Goal: Task Accomplishment & Management: Use online tool/utility

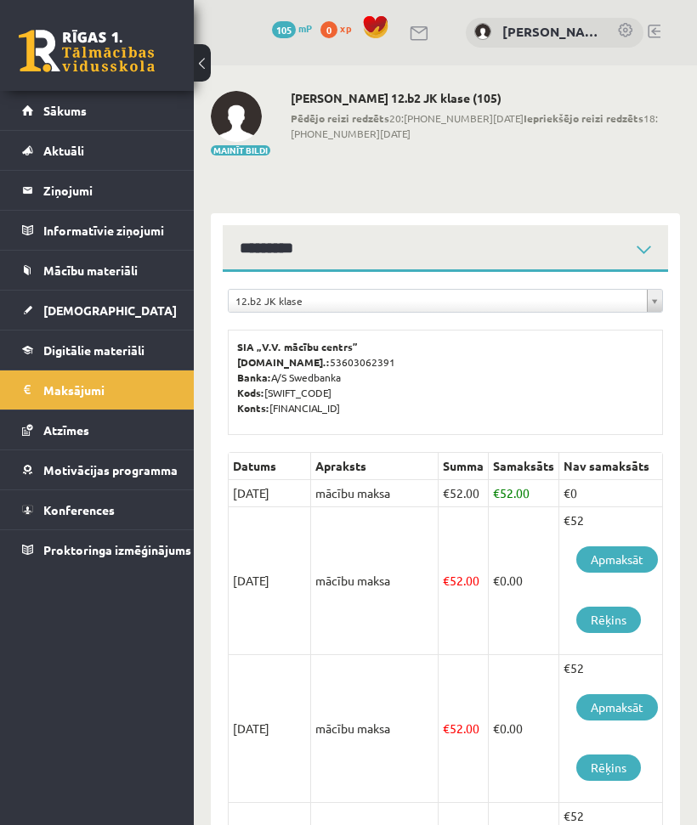
click at [67, 268] on span "Mācību materiāli" at bounding box center [90, 270] width 94 height 15
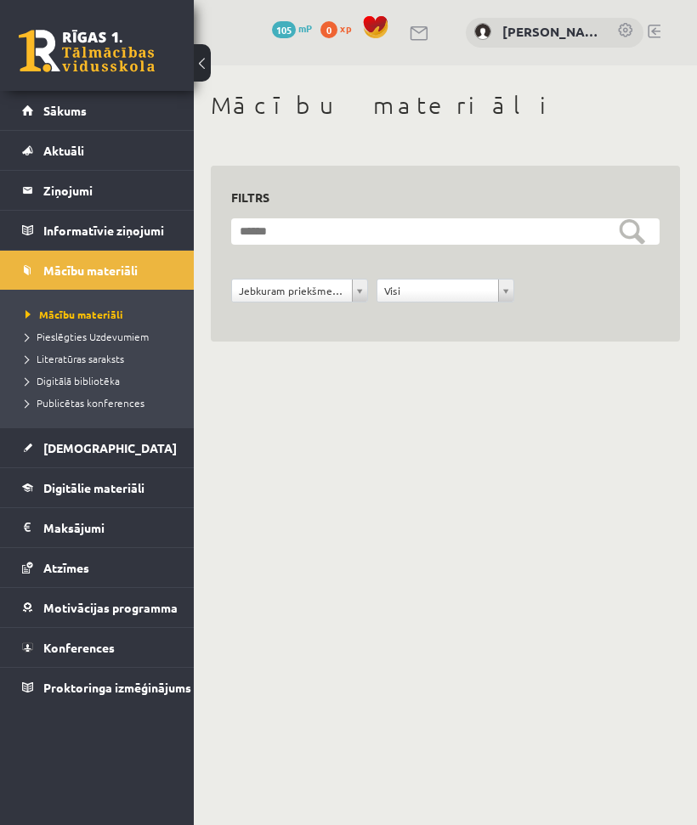
click at [41, 449] on link "[DEMOGRAPHIC_DATA]" at bounding box center [97, 447] width 150 height 39
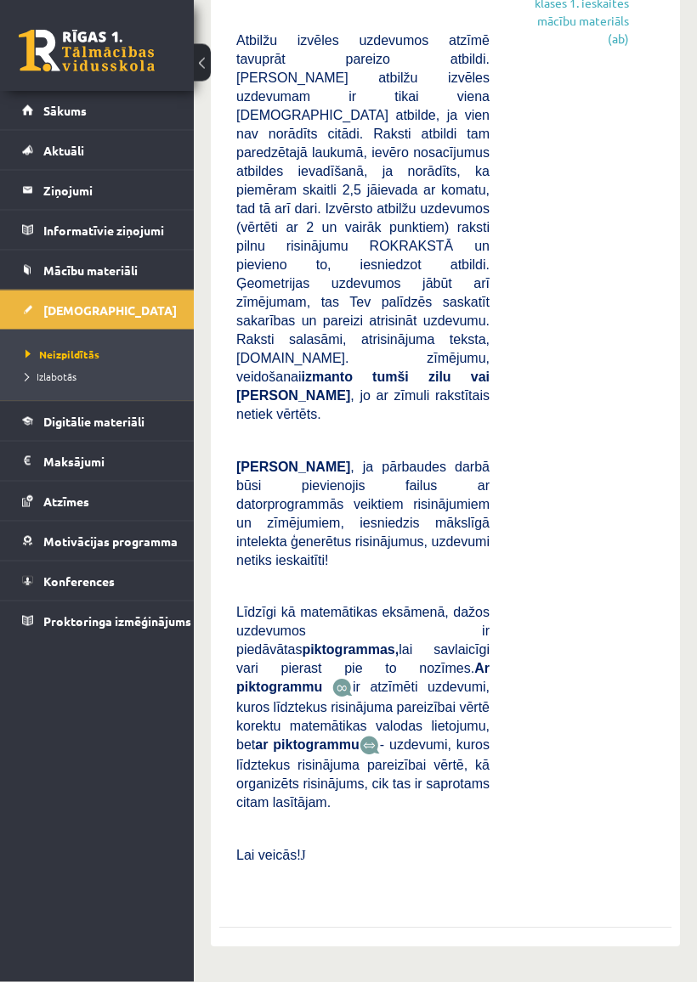
scroll to position [731, 0]
click at [139, 423] on span "Digitālie materiāli" at bounding box center [93, 421] width 101 height 15
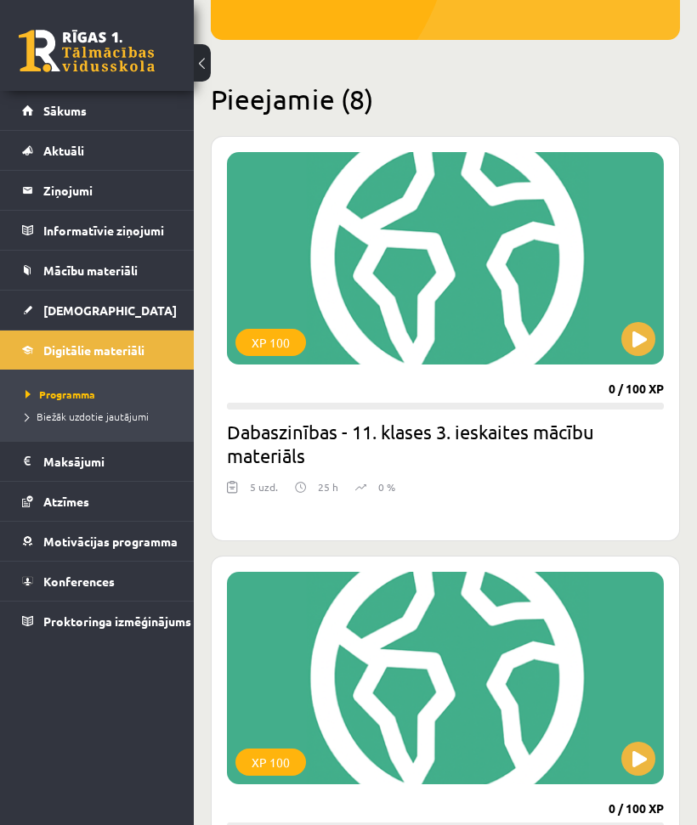
scroll to position [303, 0]
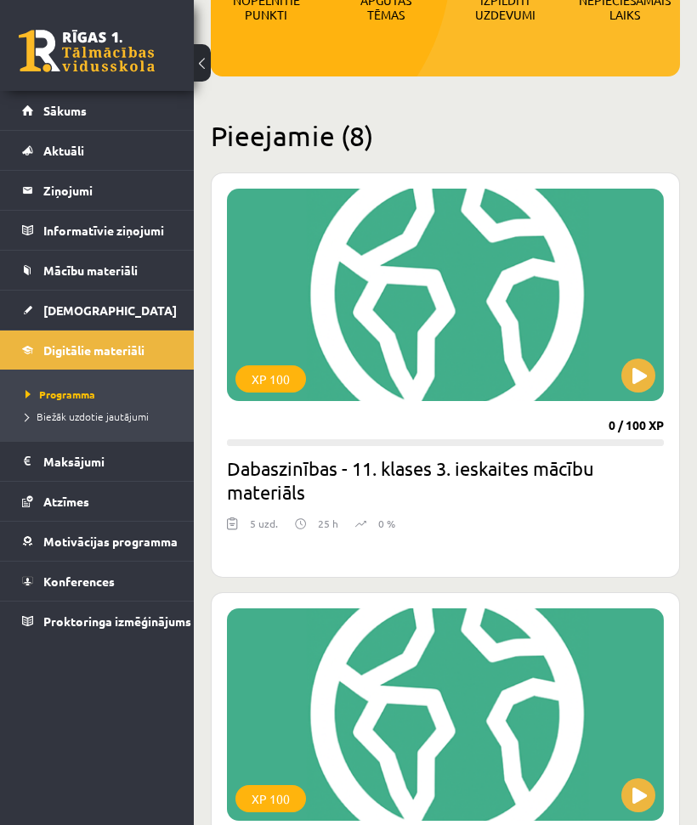
click at [371, 346] on div "XP 100" at bounding box center [445, 295] width 437 height 212
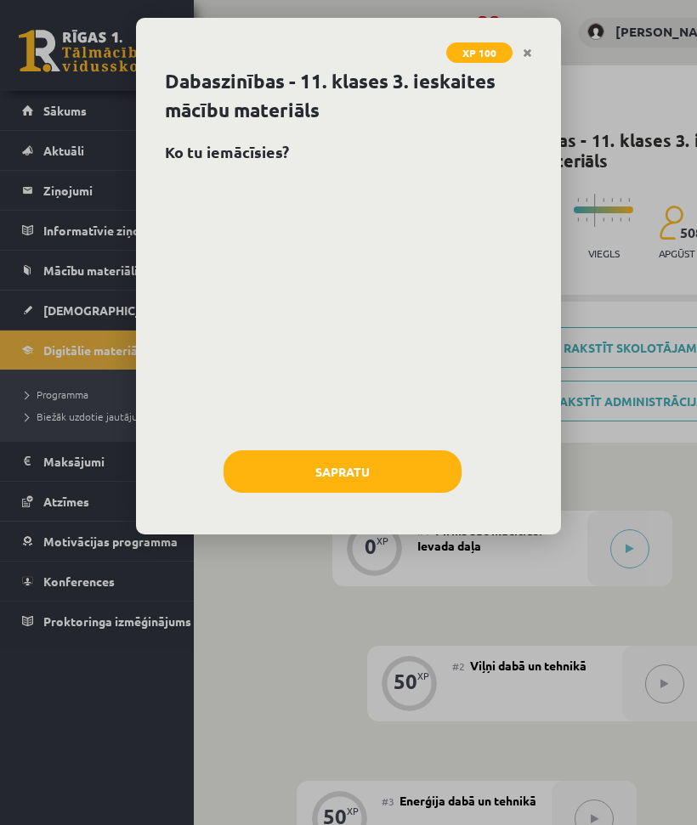
click at [309, 476] on button "Sapratu" at bounding box center [343, 471] width 238 height 42
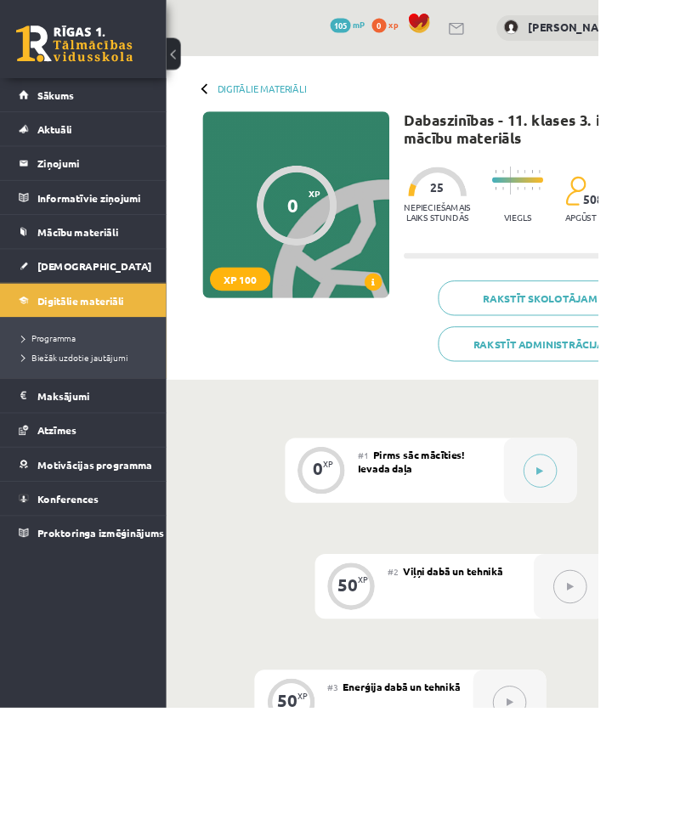
click at [290, 325] on div "XP 100" at bounding box center [280, 325] width 71 height 27
click at [331, 269] on div at bounding box center [345, 239] width 93 height 93
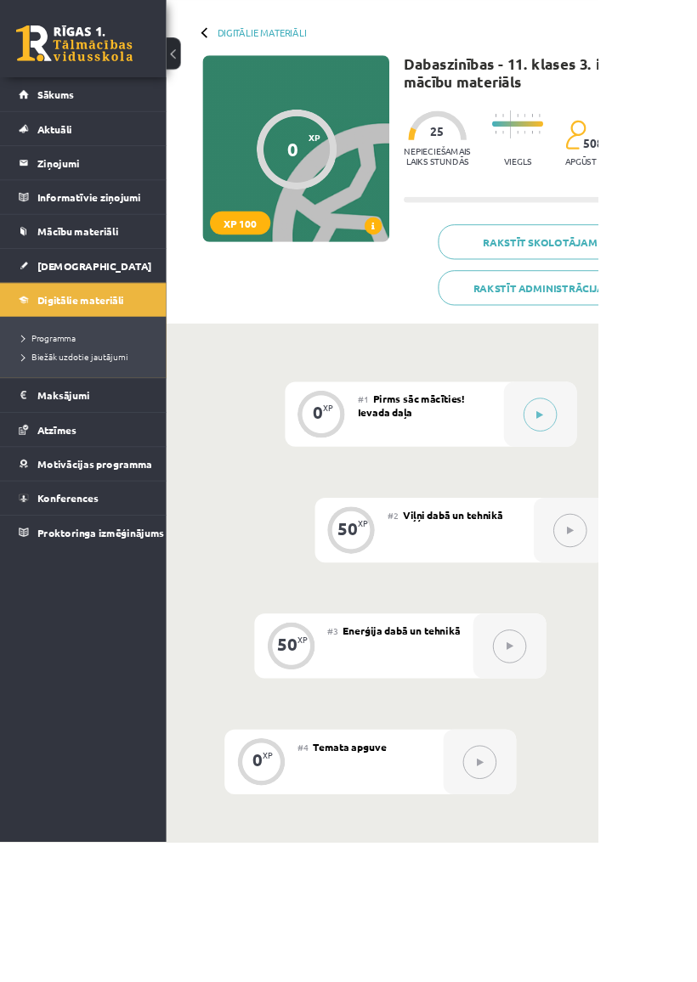
scroll to position [67, 0]
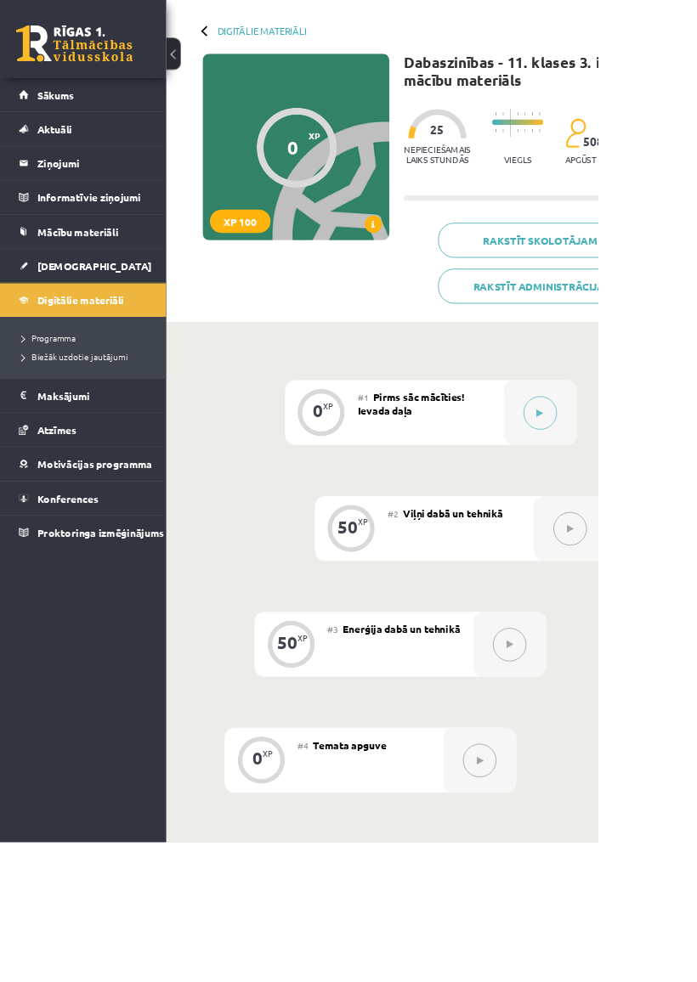
click at [611, 497] on div at bounding box center [629, 482] width 85 height 76
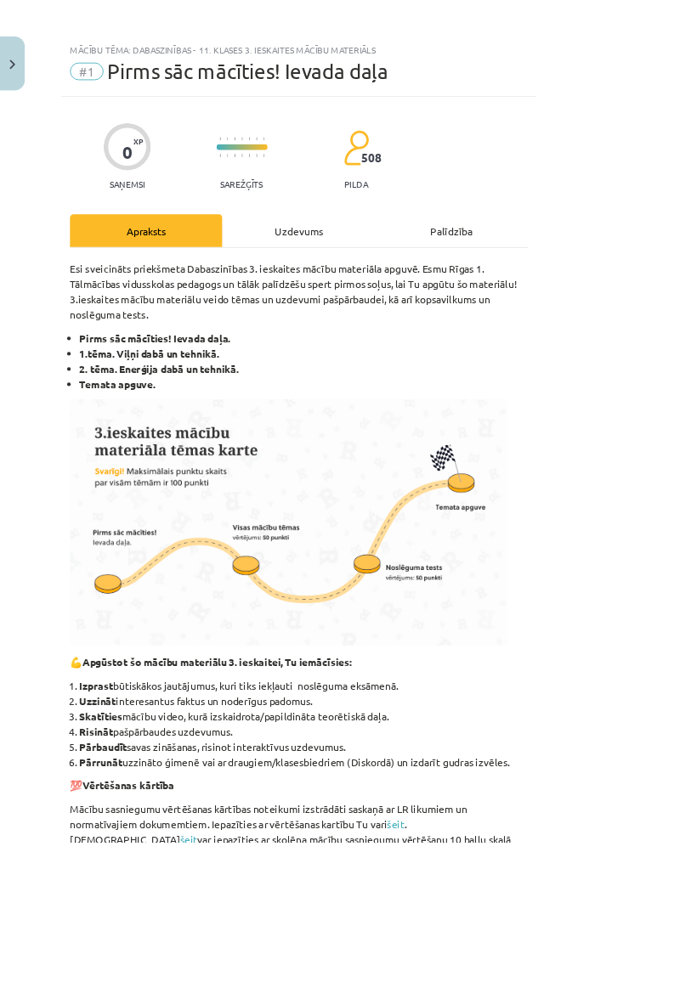
scroll to position [0, 0]
click at [20, 70] on button "Close" at bounding box center [14, 73] width 29 height 63
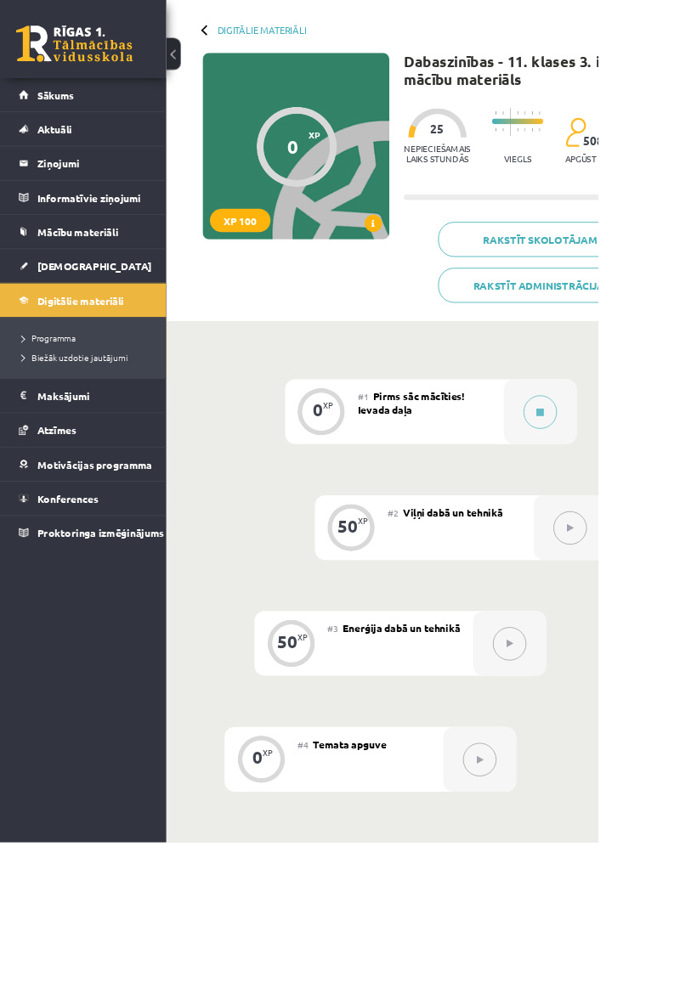
click at [66, 273] on span "Mācību materiāli" at bounding box center [90, 270] width 94 height 15
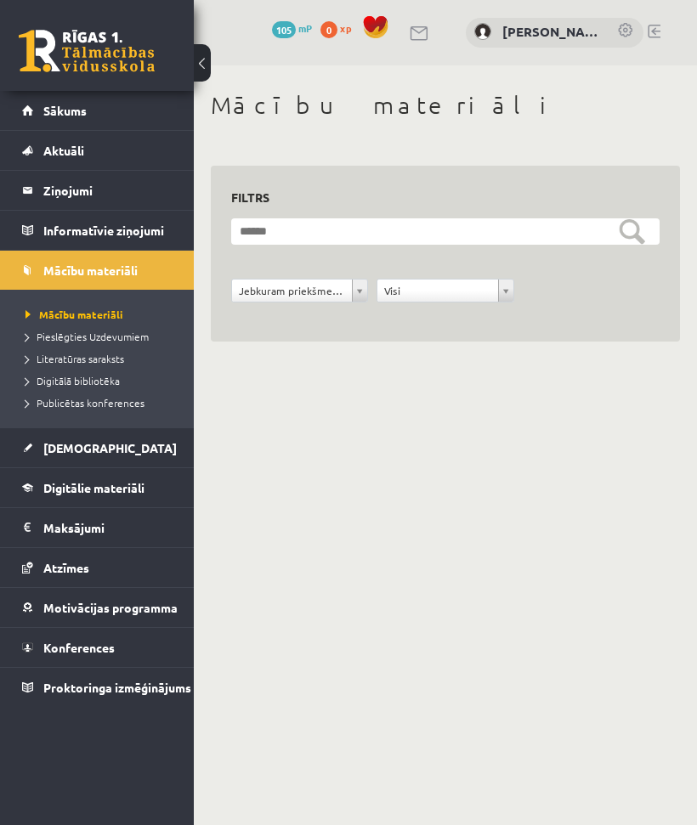
click at [48, 443] on span "[DEMOGRAPHIC_DATA]" at bounding box center [109, 447] width 133 height 15
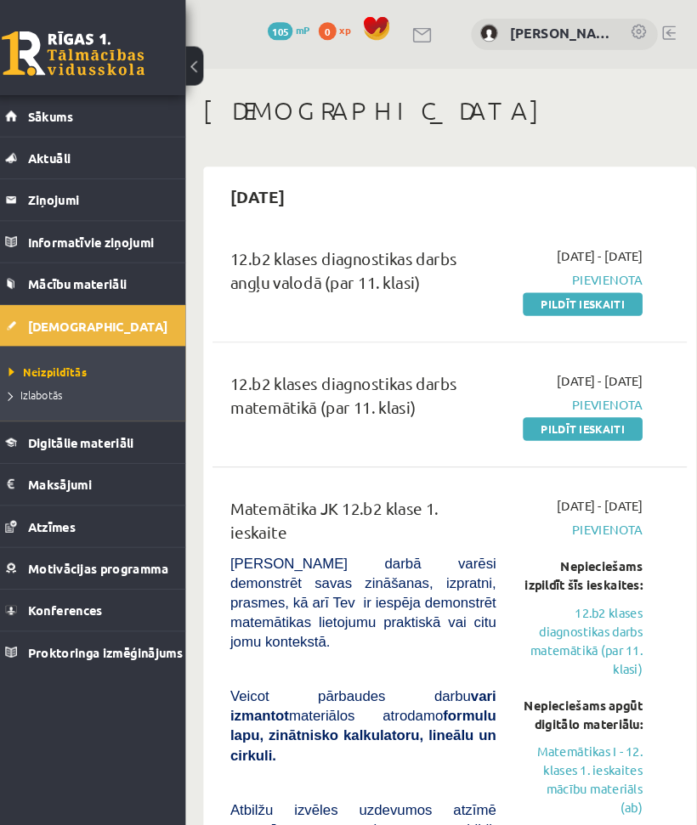
click at [578, 275] on span "Pievienota" at bounding box center [572, 267] width 114 height 18
click at [421, 298] on div "12.b2 klases diagnostikas darbs angļu valodā (par 11. klasi)" at bounding box center [363, 267] width 279 height 64
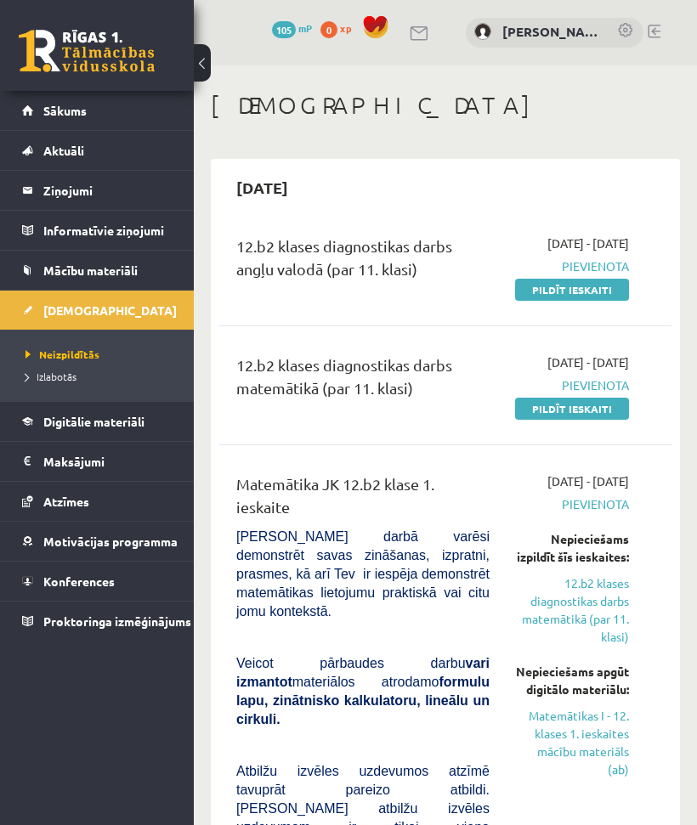
click at [609, 297] on link "Pildīt ieskaiti" at bounding box center [572, 290] width 114 height 22
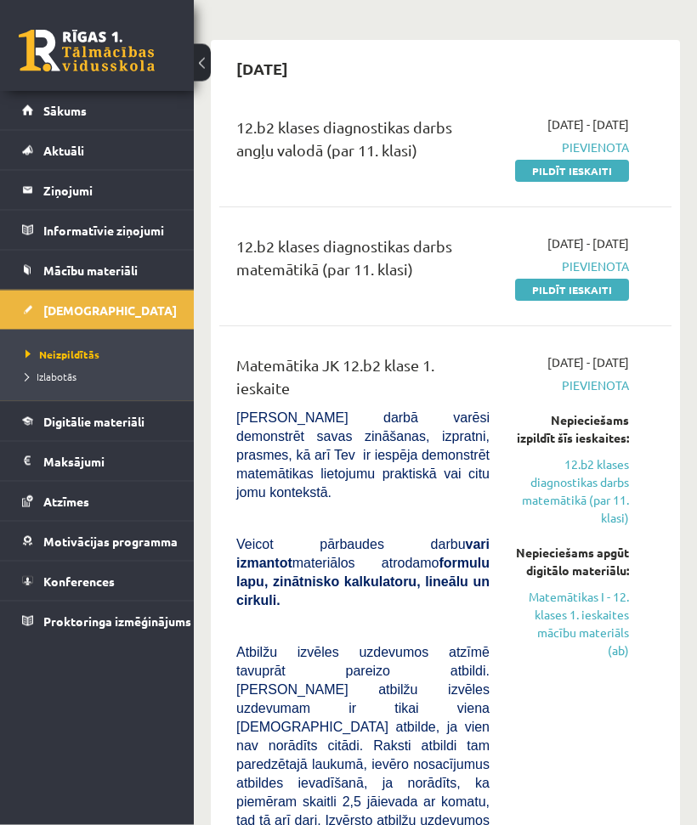
scroll to position [118, 0]
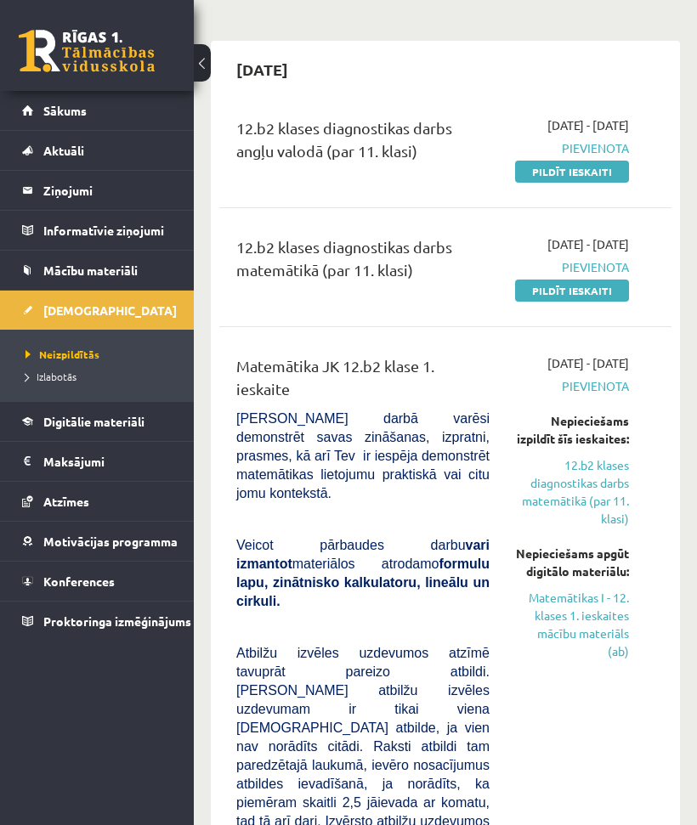
click at [384, 180] on div "12.b2 klases diagnostikas darbs angļu valodā (par 11. klasi)" at bounding box center [363, 148] width 279 height 64
click at [420, 197] on div "12.b2 klases diagnostikas darbs angļu valodā (par 11. klasi) 2025-09-01 - 2025-…" at bounding box center [445, 148] width 452 height 98
